Goal: Book appointment/travel/reservation

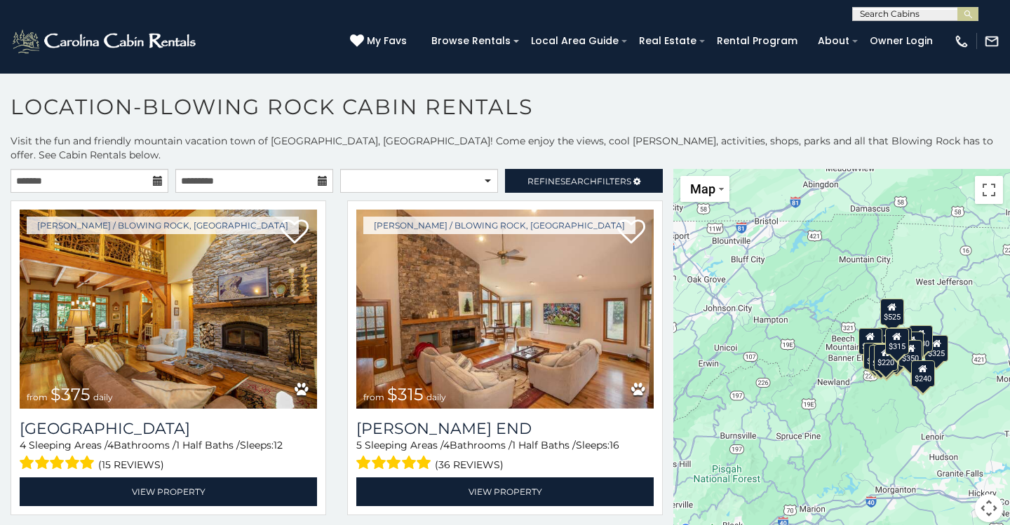
click at [871, 15] on input "text" at bounding box center [913, 17] width 123 height 14
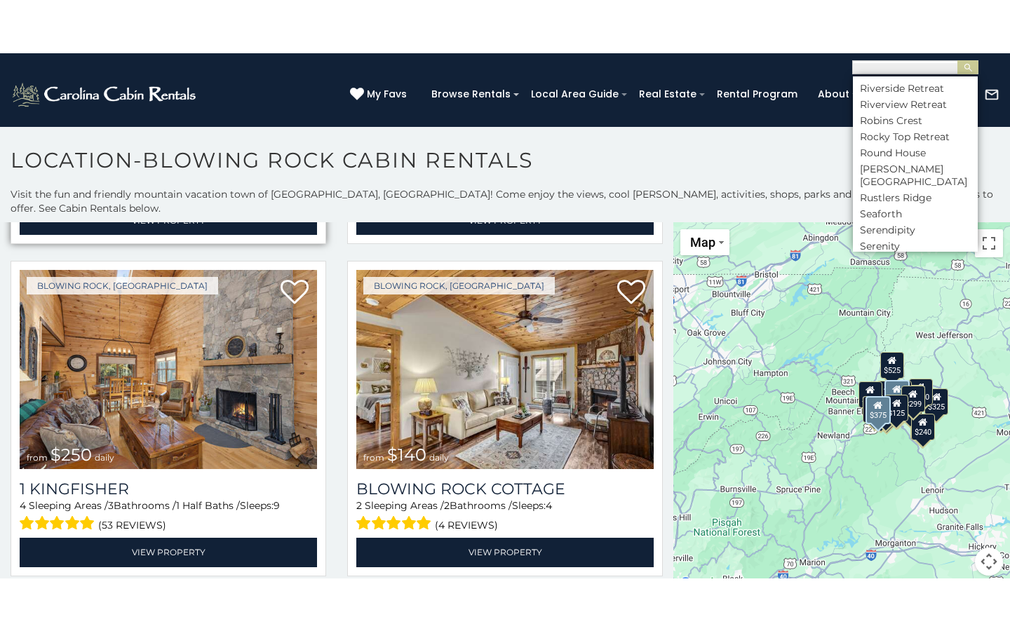
scroll to position [1985, 0]
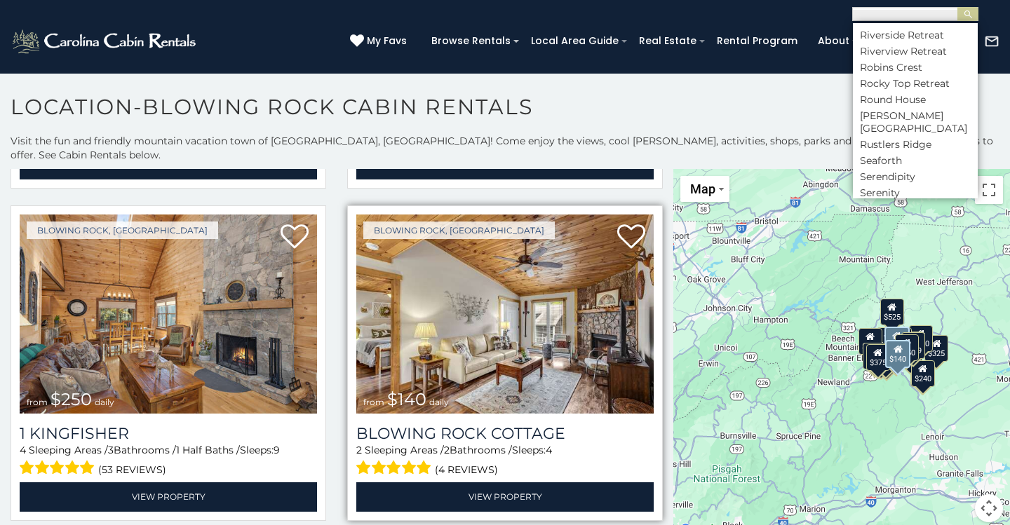
click at [526, 363] on img at bounding box center [504, 314] width 297 height 199
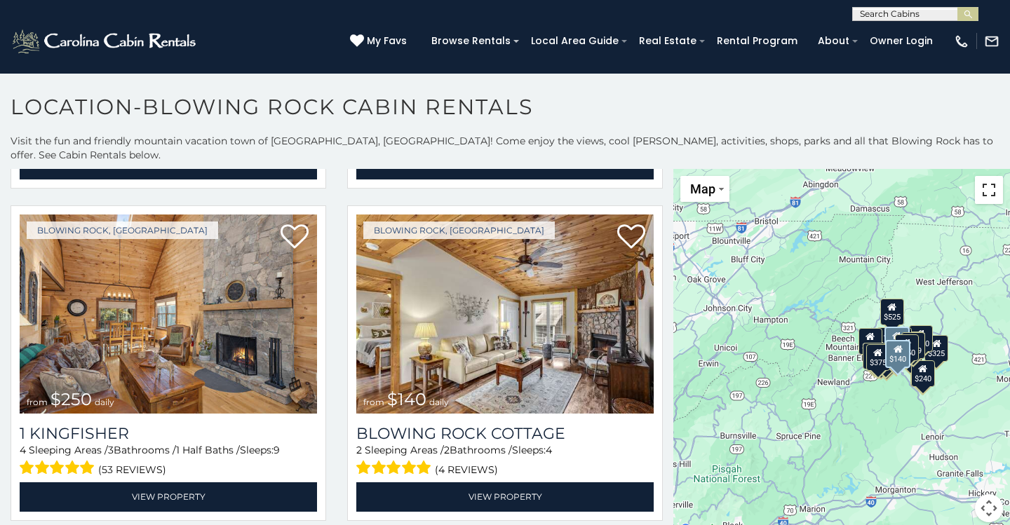
click at [991, 176] on button "Toggle fullscreen view" at bounding box center [988, 190] width 28 height 28
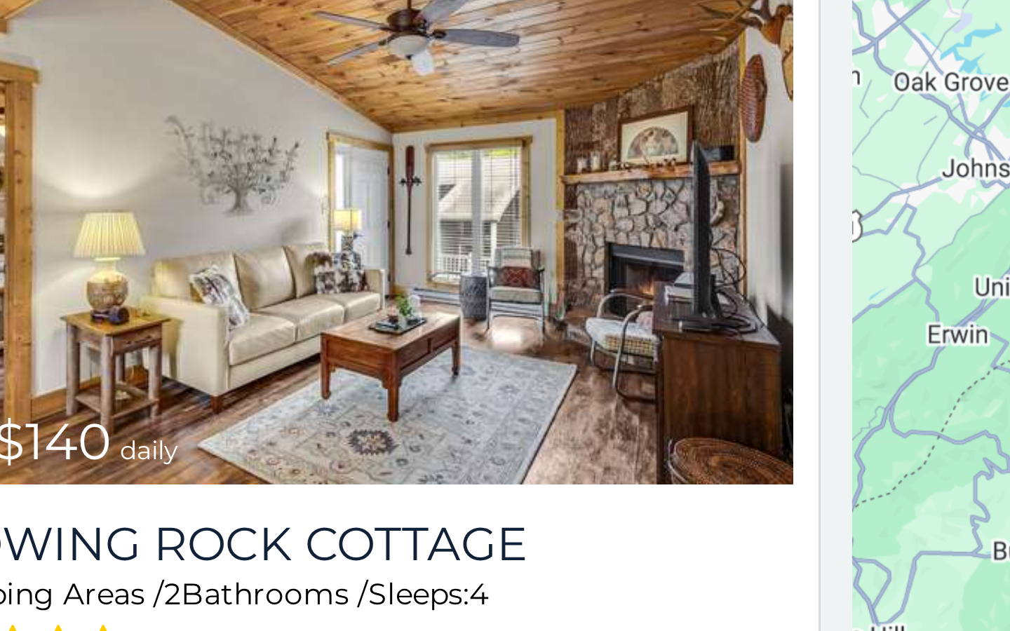
scroll to position [8, 0]
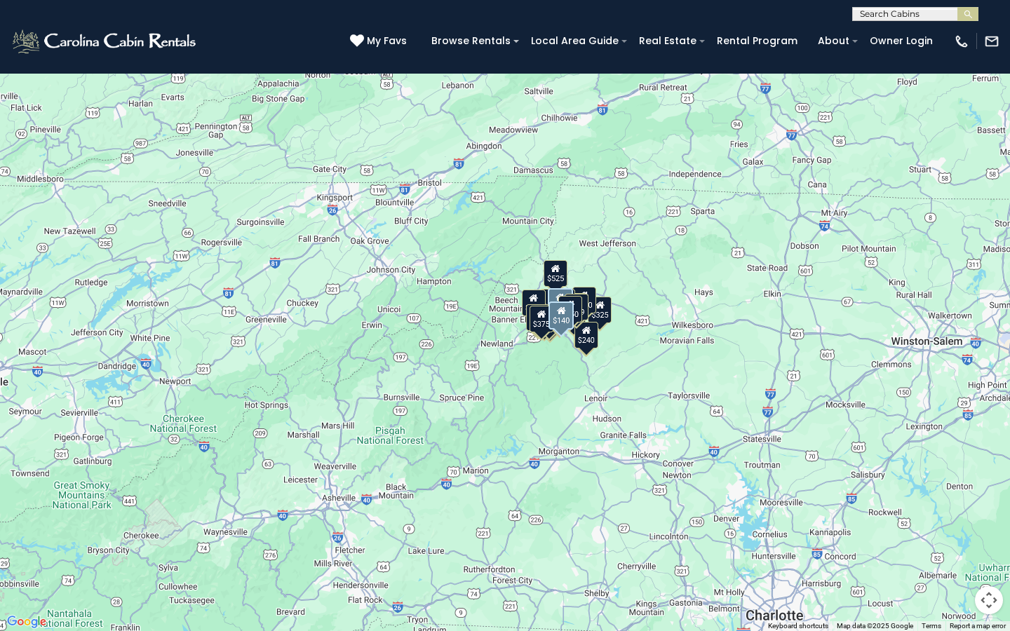
click at [991, 28] on button "Toggle fullscreen view" at bounding box center [988, 21] width 28 height 28
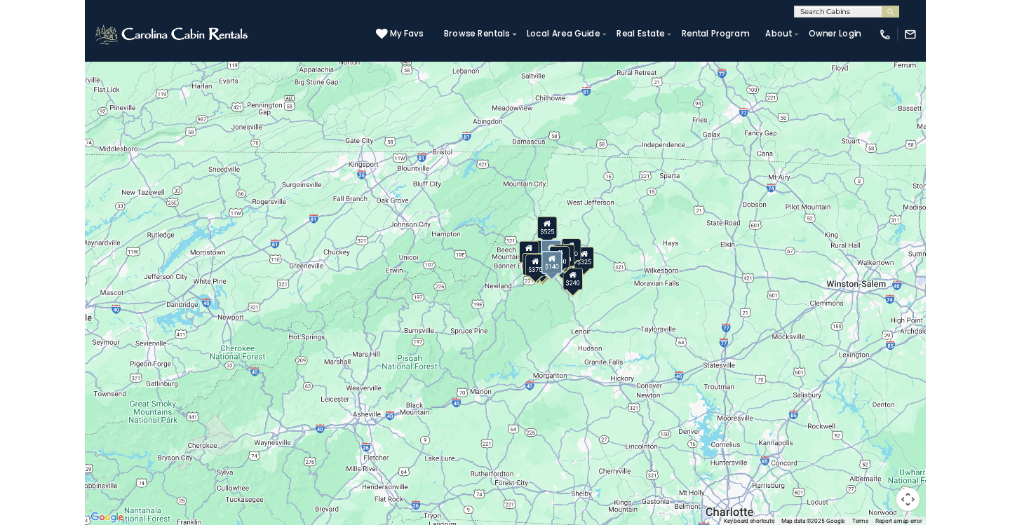
scroll to position [0, 0]
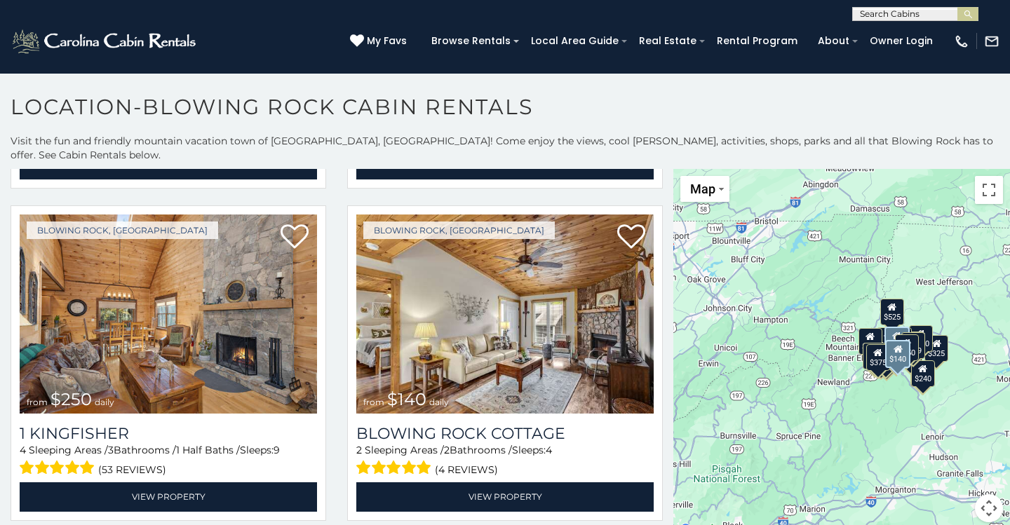
click at [992, 496] on button "Map camera controls" at bounding box center [988, 508] width 28 height 28
click at [918, 424] on button "Move up" at bounding box center [918, 438] width 28 height 28
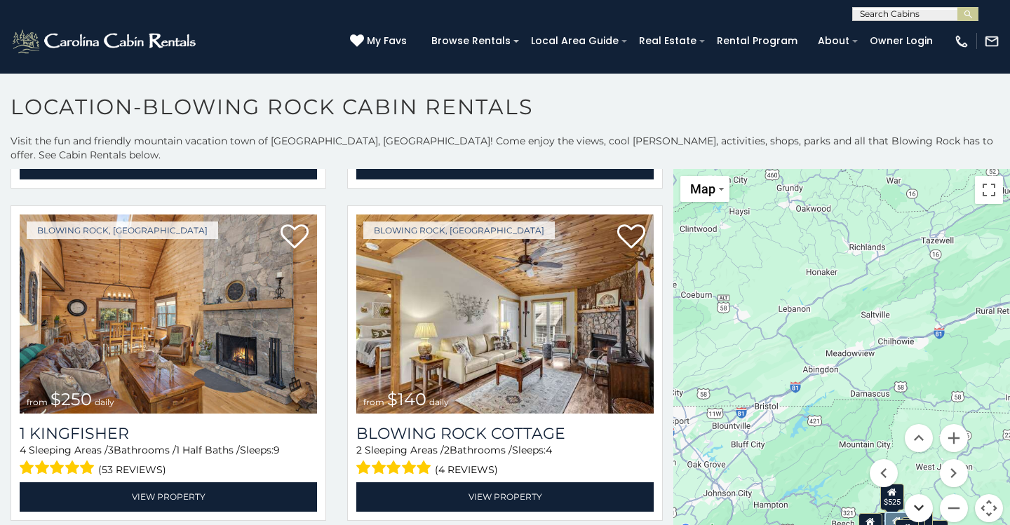
click at [916, 494] on button "Move down" at bounding box center [918, 508] width 28 height 28
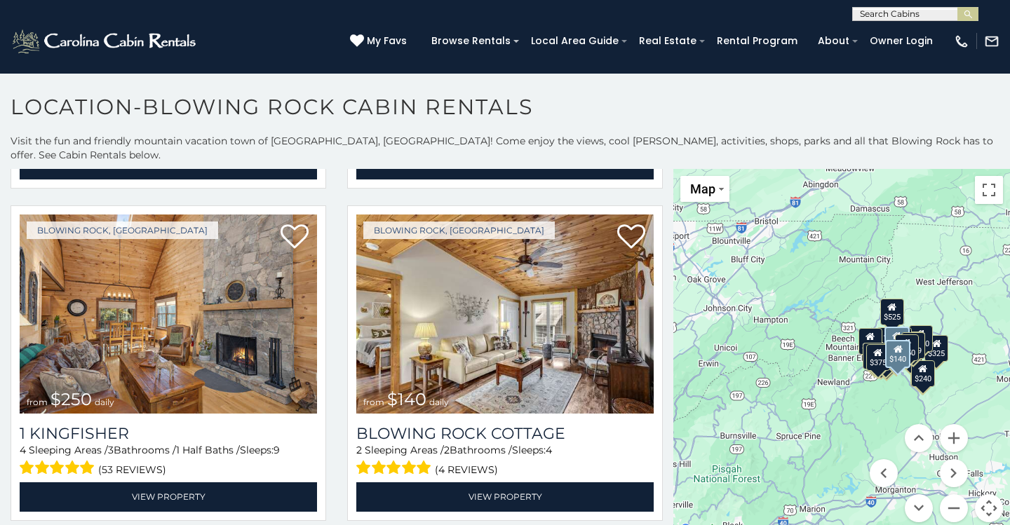
click at [870, 343] on div "$375" at bounding box center [874, 356] width 24 height 27
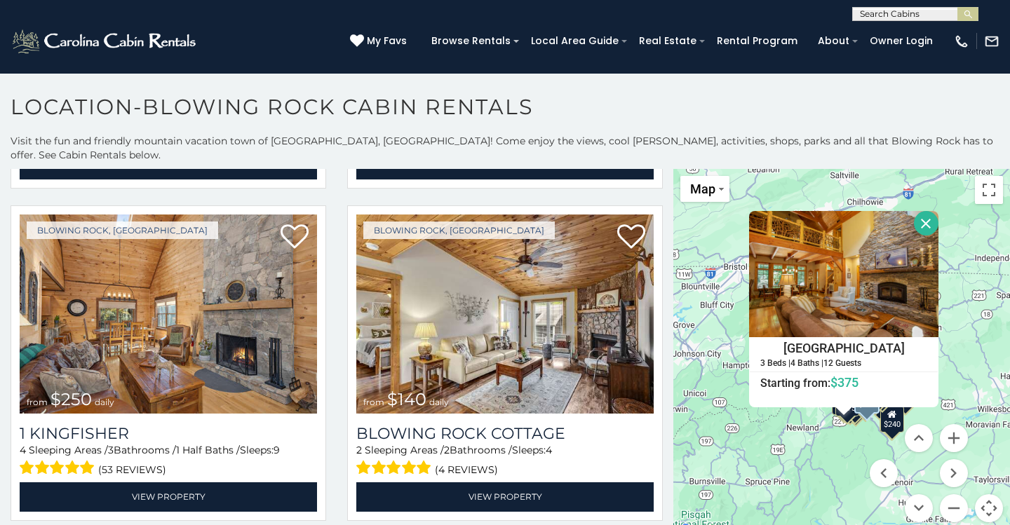
click at [855, 410] on div "$375 $315 $695 $380 $299 $275 $125 $140 $325 $315 $375 $285 $250 $140 $675 $930…" at bounding box center [841, 354] width 337 height 370
click at [697, 182] on span "Map" at bounding box center [702, 189] width 25 height 15
click at [697, 228] on li "Map" at bounding box center [721, 236] width 81 height 22
click at [938, 211] on button "Close" at bounding box center [925, 223] width 25 height 25
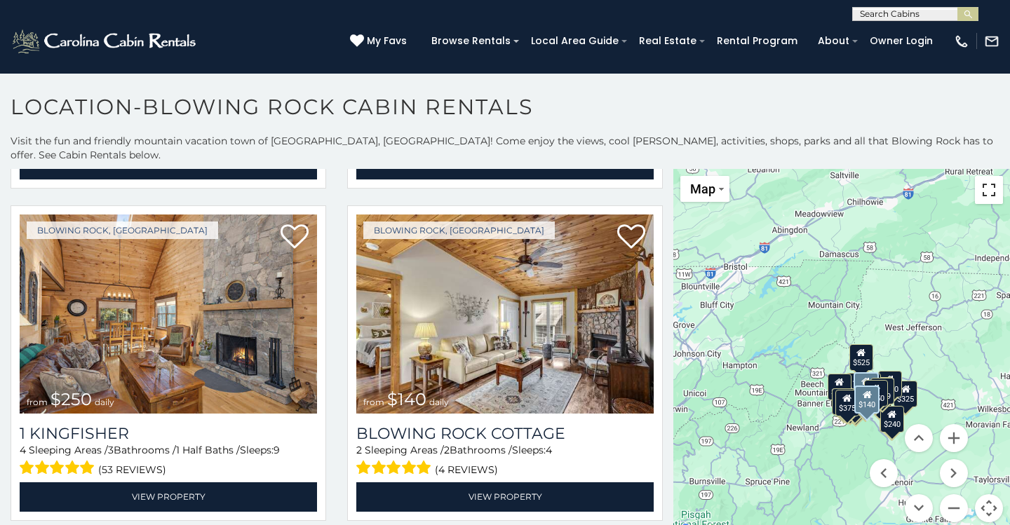
click at [993, 182] on button "Toggle fullscreen view" at bounding box center [988, 190] width 28 height 28
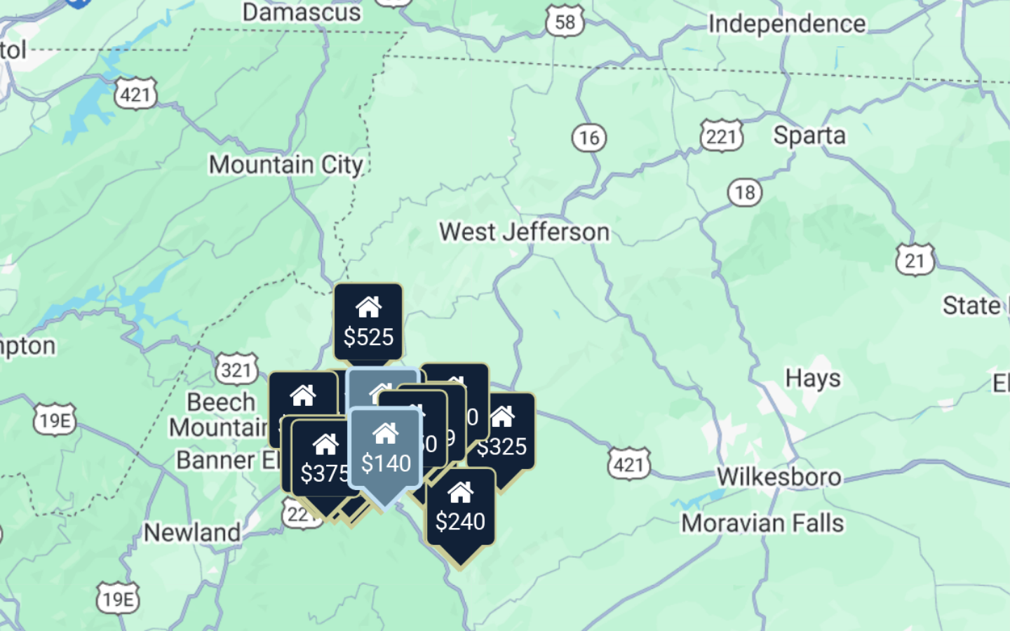
click at [140, 167] on div "$375 $315 $695 $380 $299 $275 $125 $140 $325 $315 $375 $285 $250 $140 $675 $930…" at bounding box center [505, 315] width 1010 height 631
click at [118, 169] on div "$375 $315 $695 $380 $299 $275 $125 $140 $325 $315 $375 $285 $250 $140 $675 $930…" at bounding box center [505, 315] width 1010 height 631
click at [534, 339] on div "$299" at bounding box center [546, 352] width 24 height 27
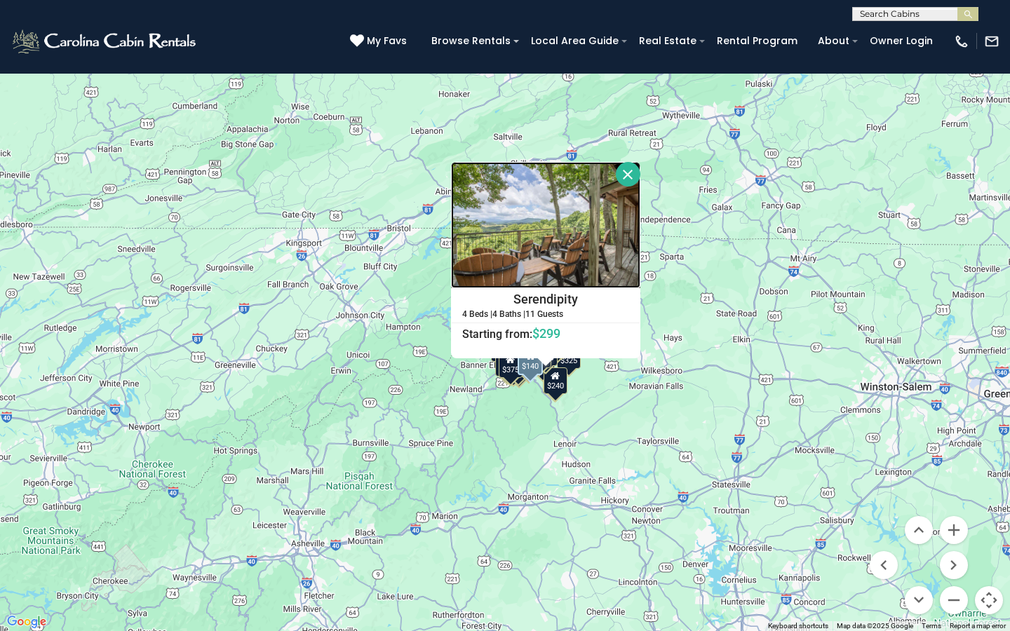
click at [550, 220] on img at bounding box center [545, 225] width 189 height 126
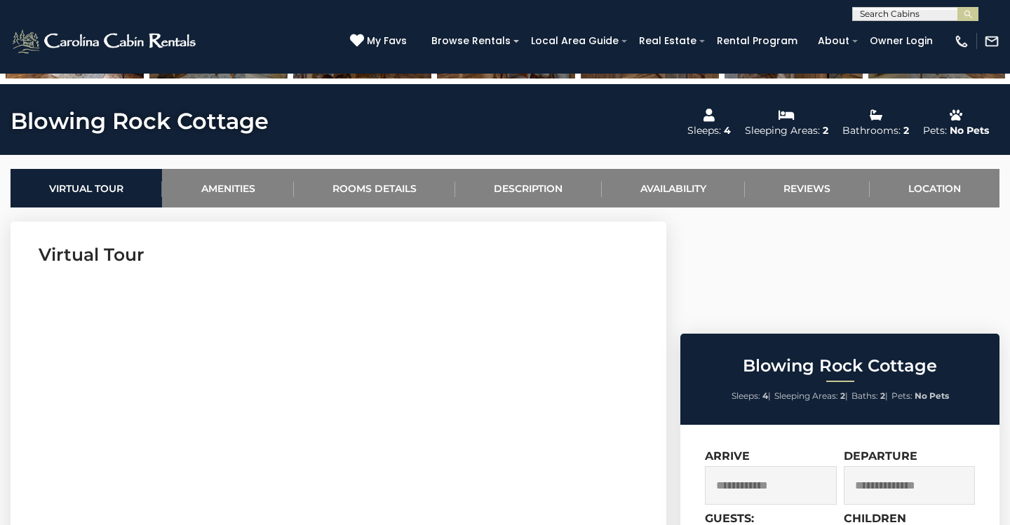
scroll to position [458, 0]
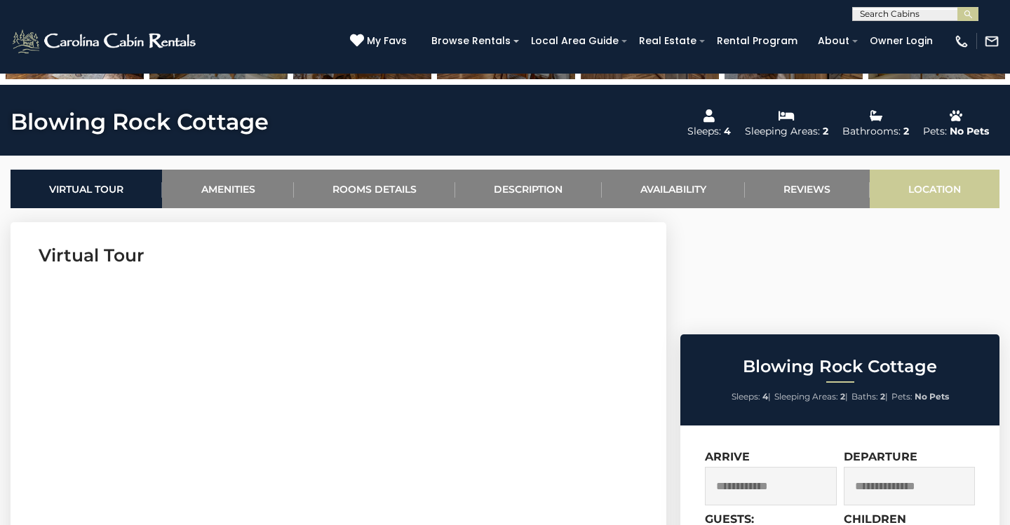
click at [939, 189] on link "Location" at bounding box center [934, 189] width 130 height 39
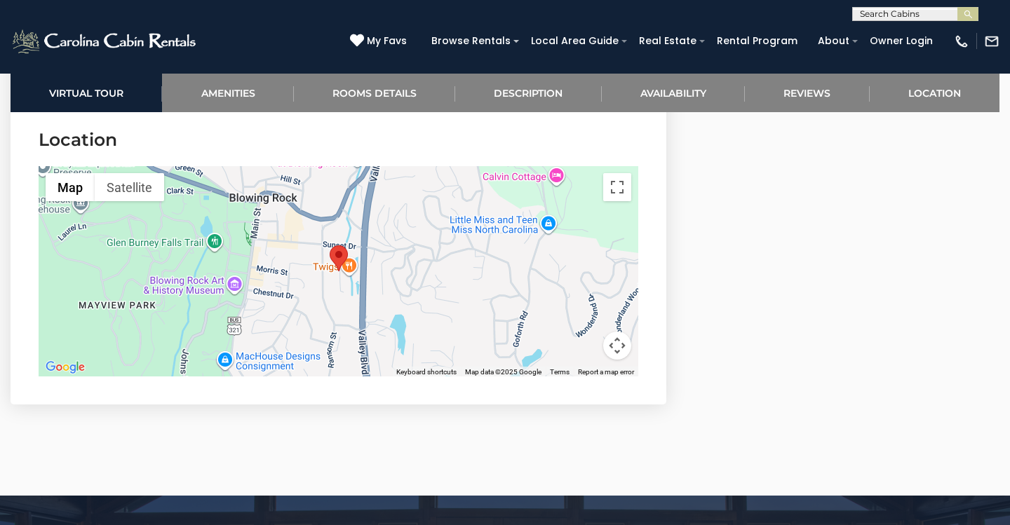
scroll to position [2860, 0]
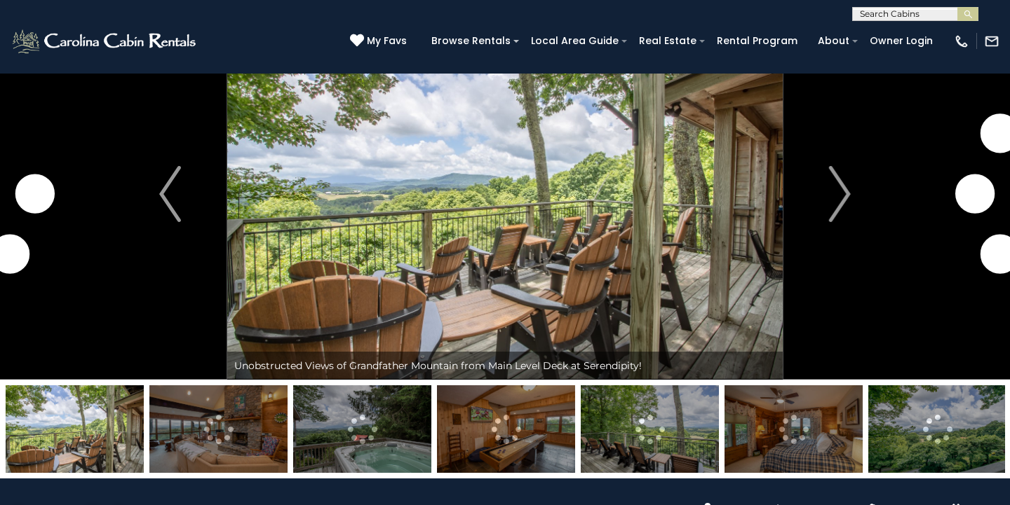
scroll to position [60, 0]
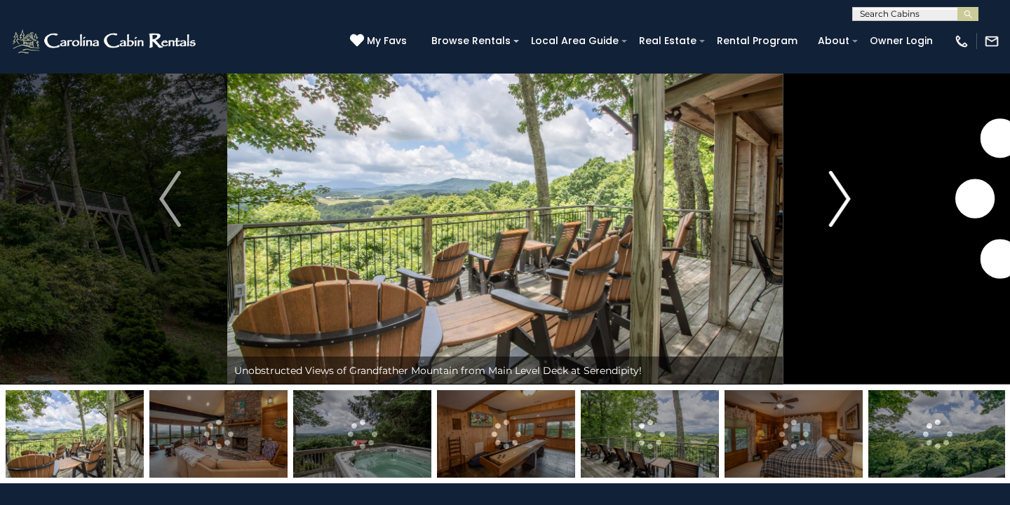
click at [847, 200] on img "Next" at bounding box center [839, 199] width 21 height 56
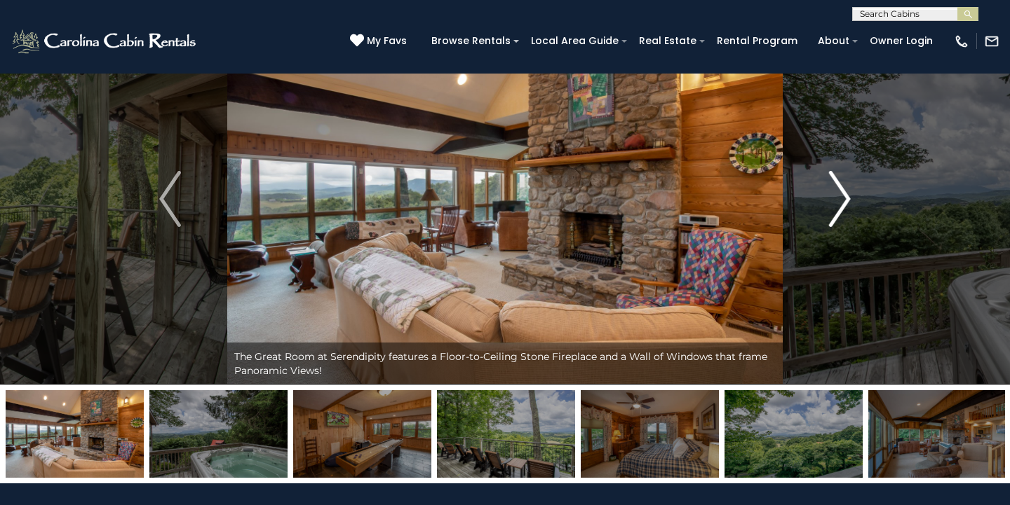
click at [872, 205] on button "Next" at bounding box center [839, 199] width 114 height 372
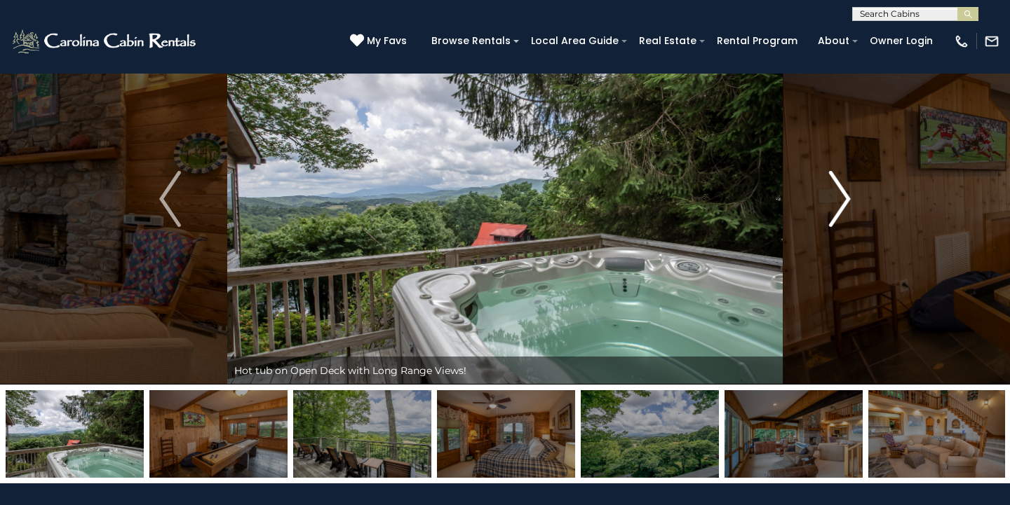
click at [876, 205] on button "Next" at bounding box center [839, 199] width 114 height 372
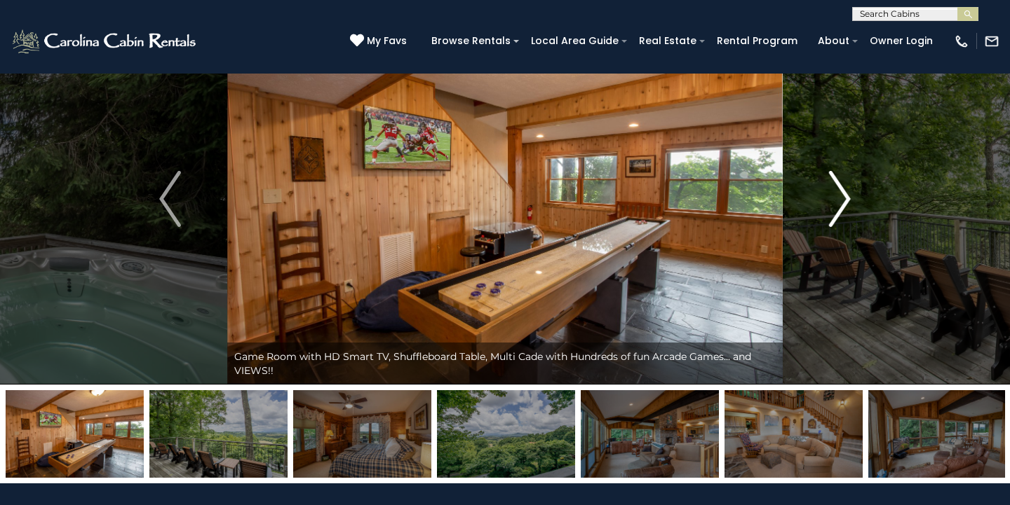
click at [876, 205] on button "Next" at bounding box center [839, 199] width 114 height 372
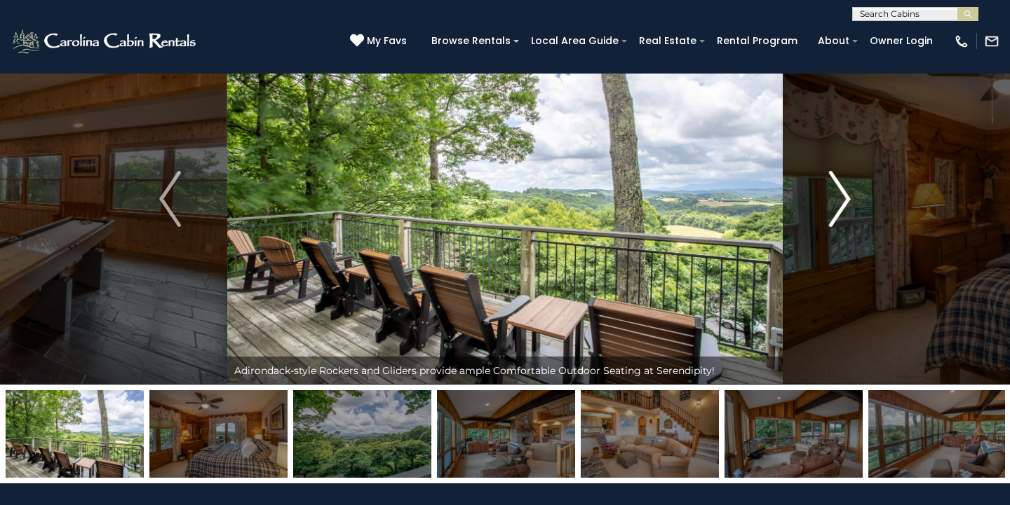
click at [876, 205] on button "Next" at bounding box center [839, 199] width 114 height 372
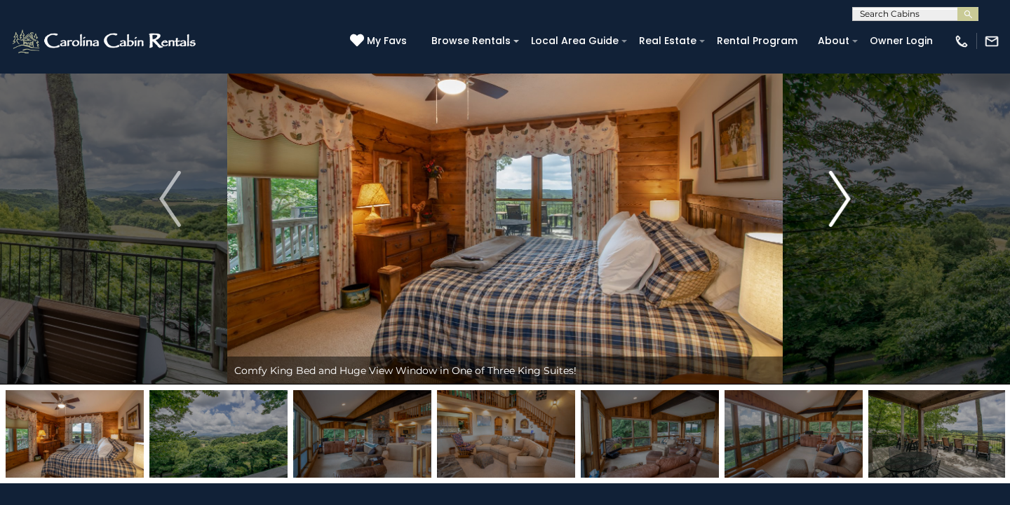
click at [876, 205] on button "Next" at bounding box center [839, 199] width 114 height 372
